Goal: Task Accomplishment & Management: Manage account settings

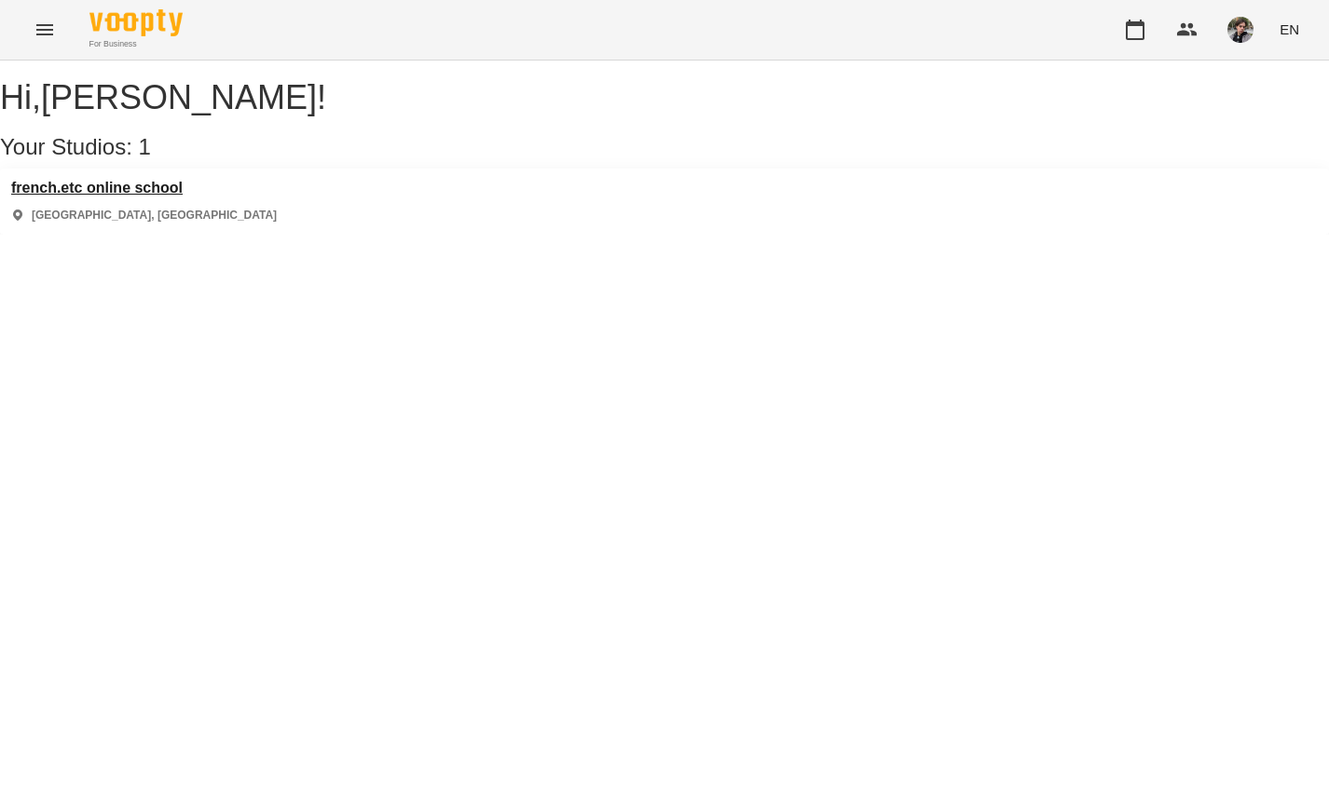
click at [169, 197] on h3 "french.etc online school" at bounding box center [144, 188] width 266 height 17
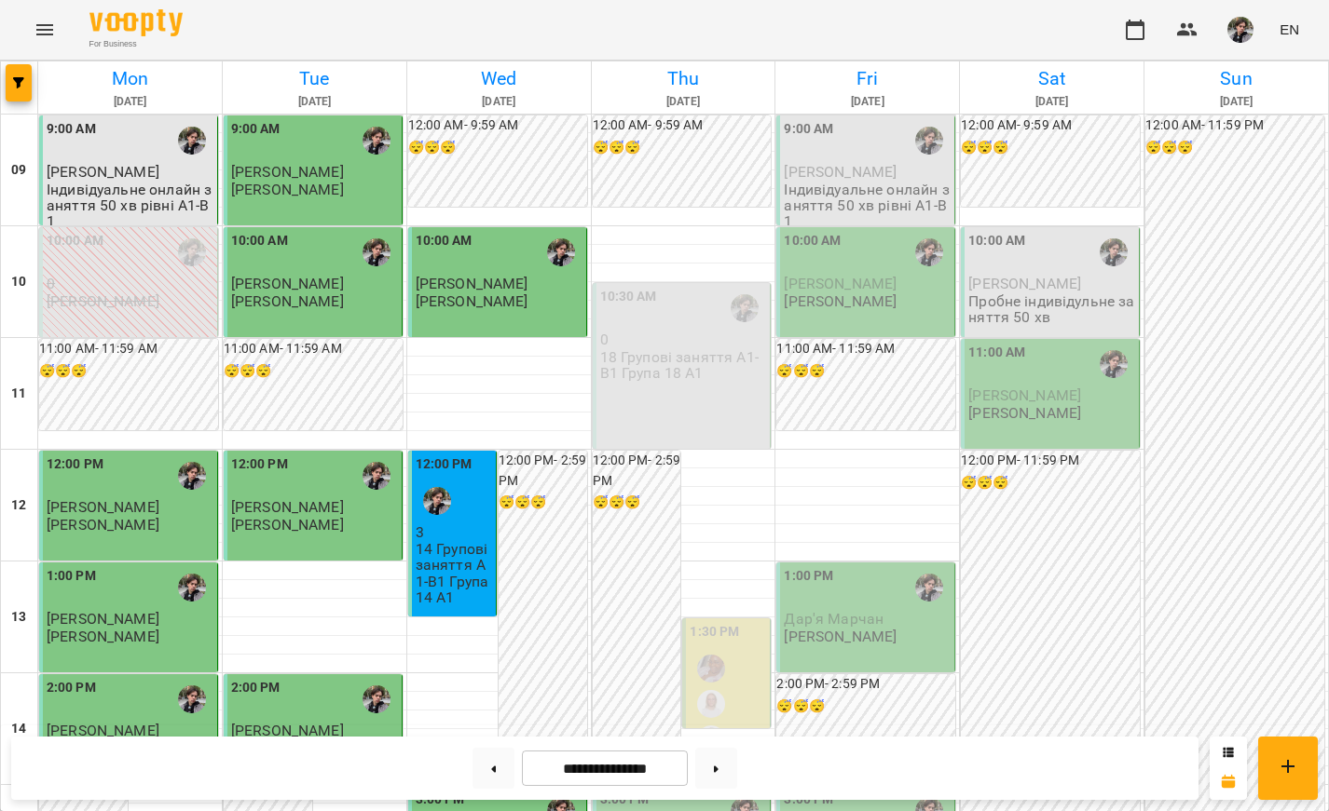
scroll to position [823, 0]
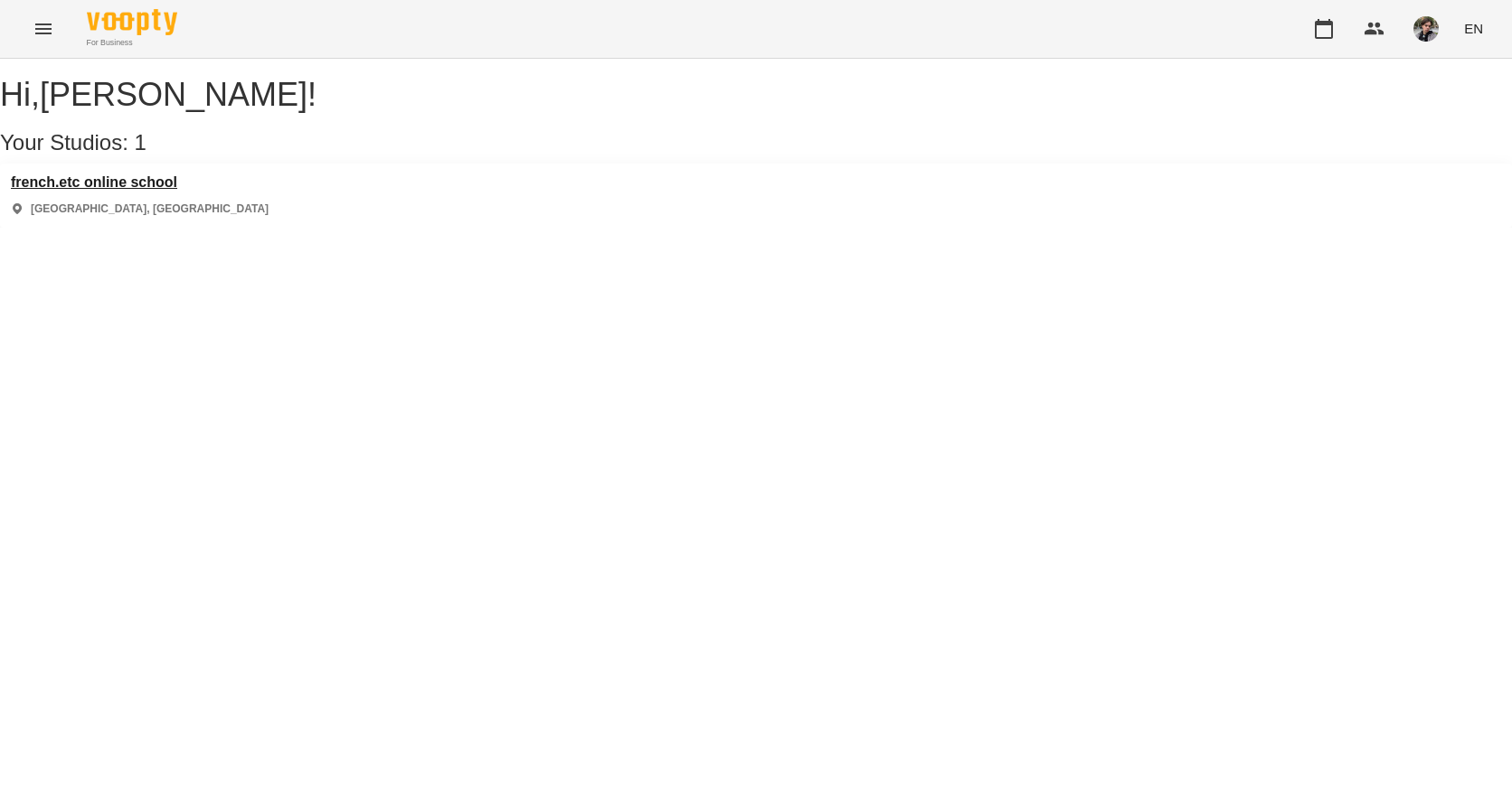
click at [172, 191] on h3 "french.etc online school" at bounding box center [140, 182] width 258 height 16
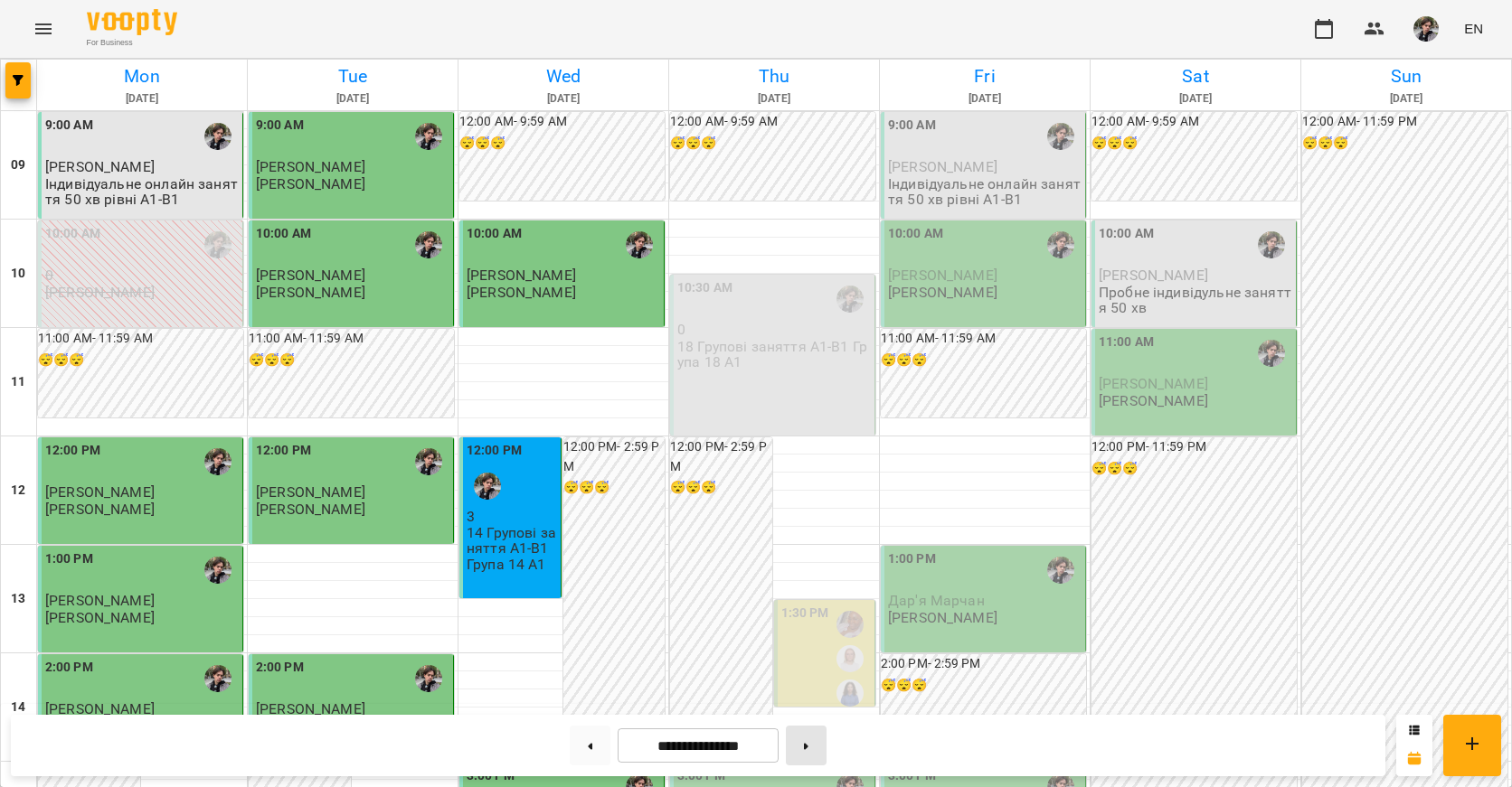
click at [808, 744] on icon at bounding box center [805, 746] width 5 height 7
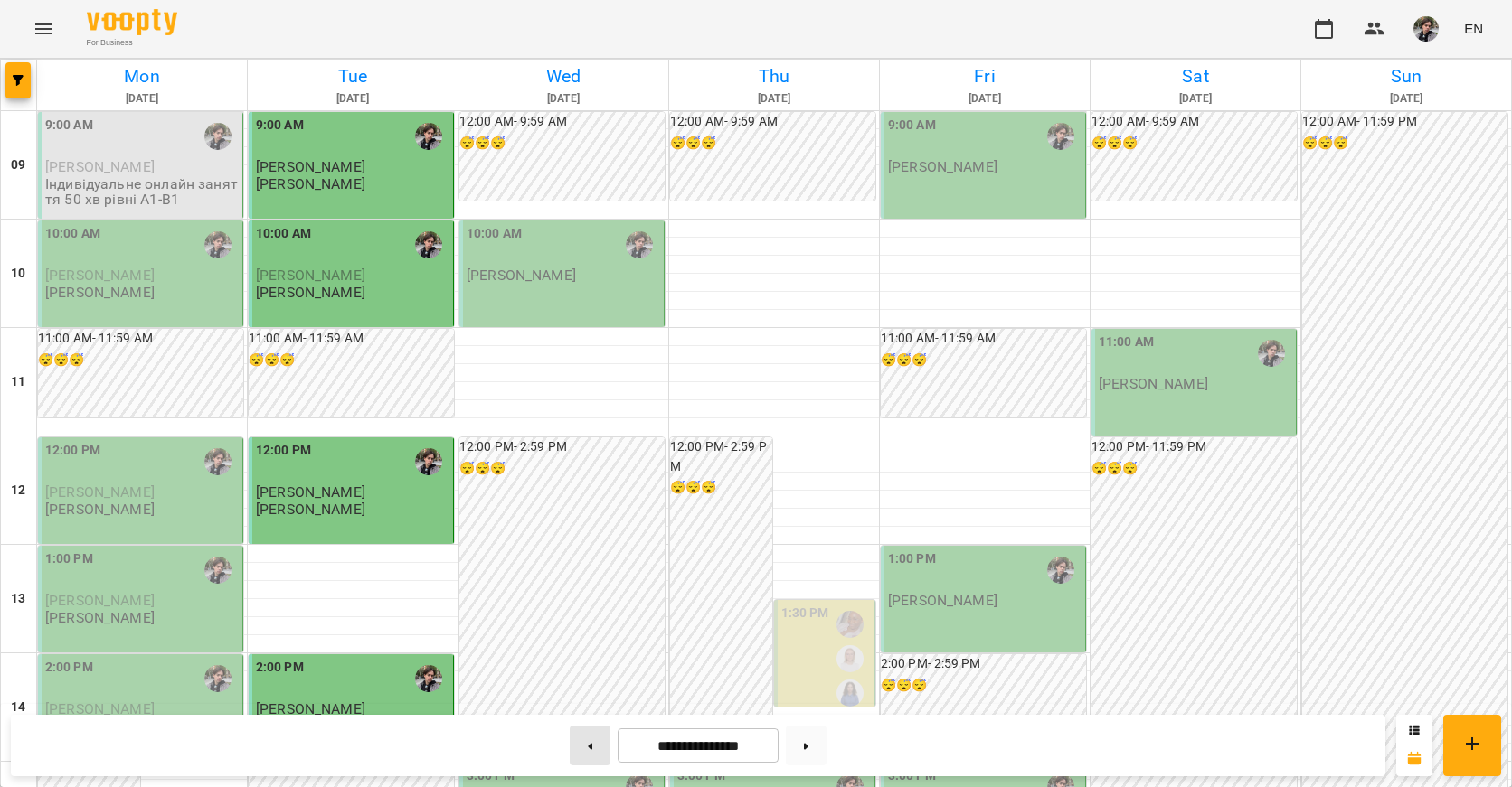
click at [575, 754] on button at bounding box center [590, 745] width 41 height 40
type input "**********"
